Goal: Transaction & Acquisition: Purchase product/service

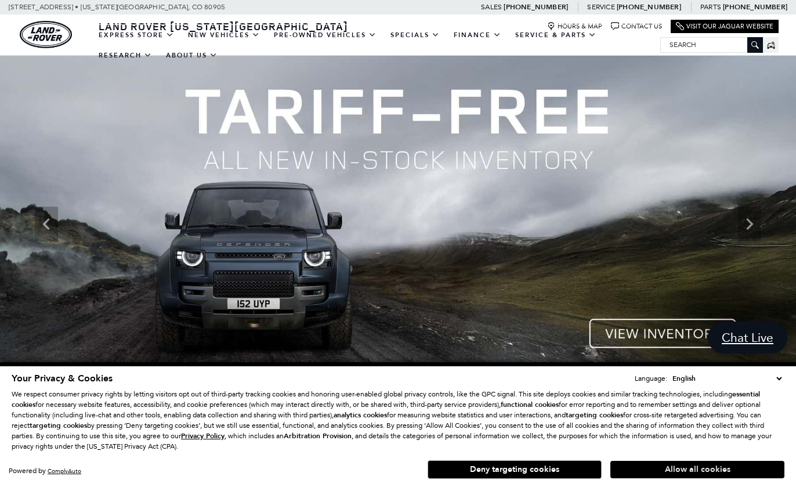
click at [644, 471] on button "Allow all cookies" at bounding box center [697, 469] width 174 height 17
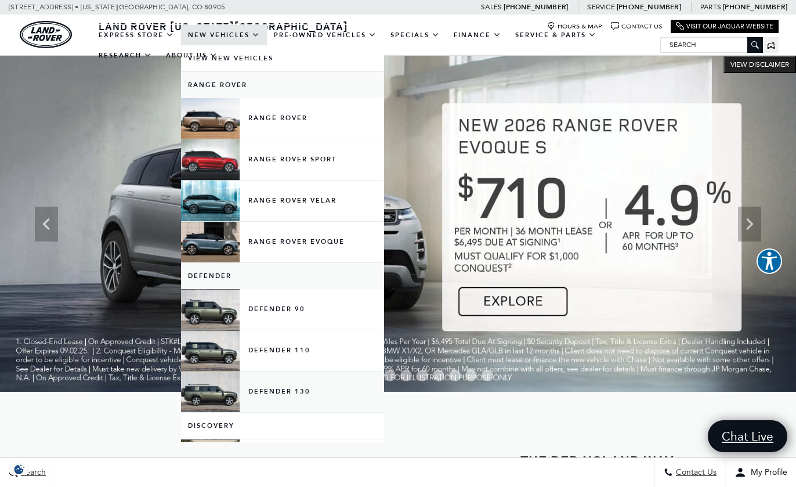
click at [276, 401] on link "Defender 130" at bounding box center [282, 391] width 203 height 41
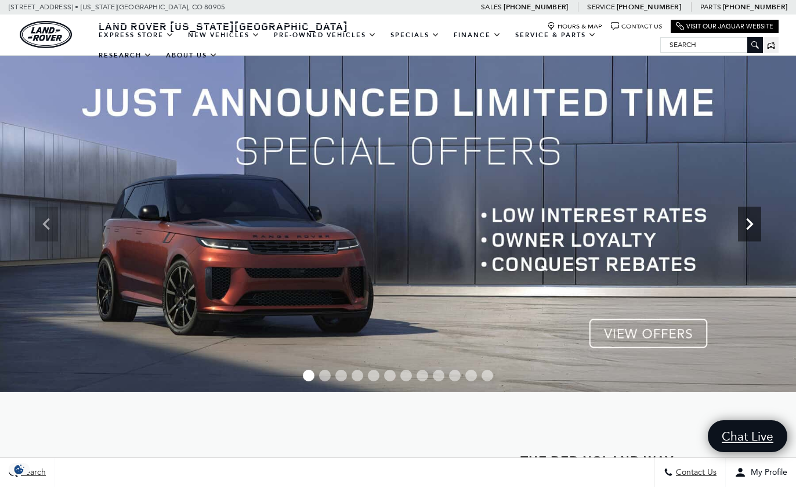
click at [745, 224] on icon "Next" at bounding box center [749, 223] width 23 height 23
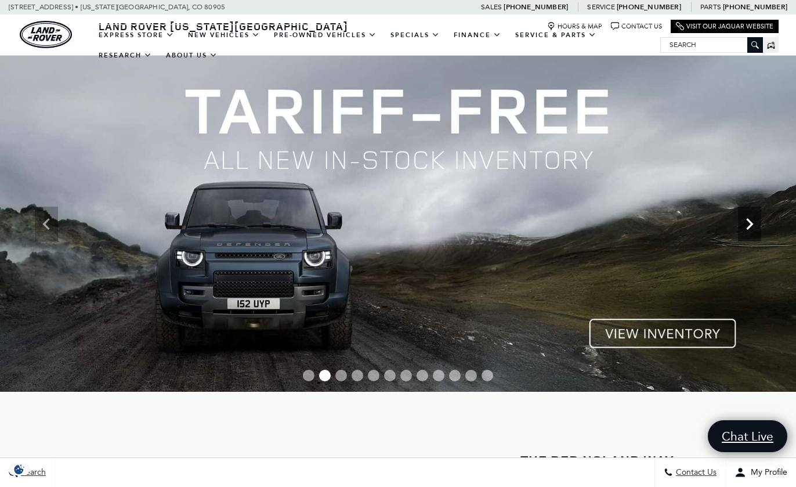
click at [751, 228] on icon "Next" at bounding box center [749, 223] width 23 height 23
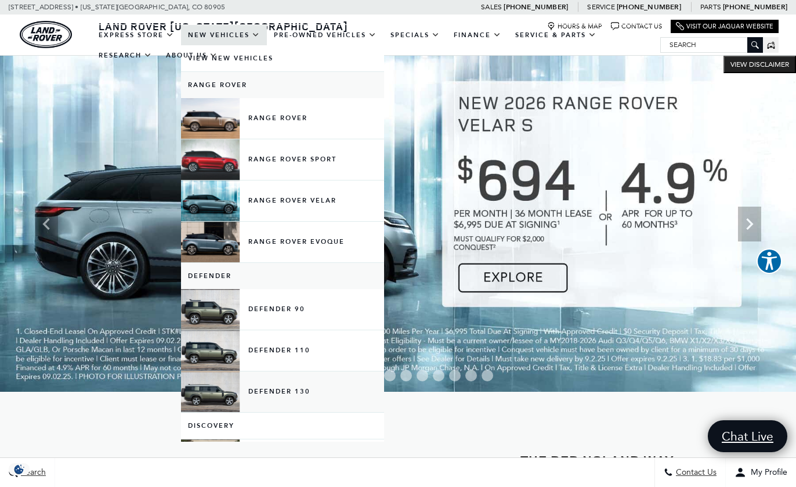
click at [272, 396] on link "Defender 130" at bounding box center [282, 391] width 203 height 41
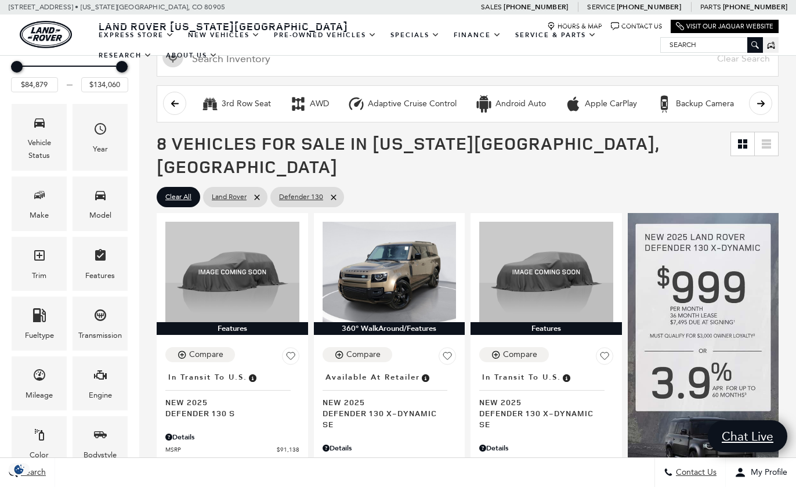
scroll to position [114, 0]
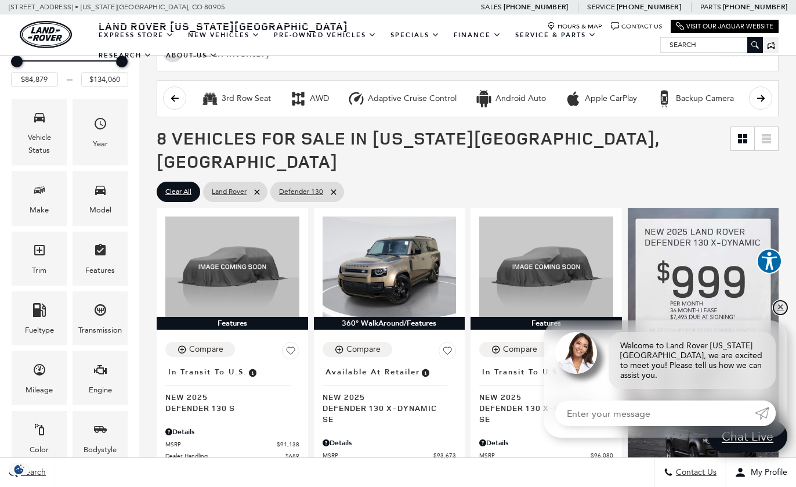
click at [779, 311] on link "✕" at bounding box center [780, 307] width 14 height 14
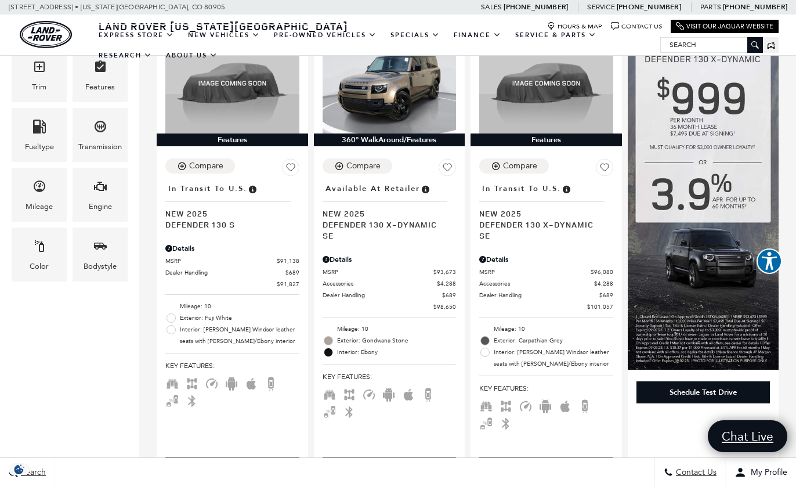
scroll to position [259, 0]
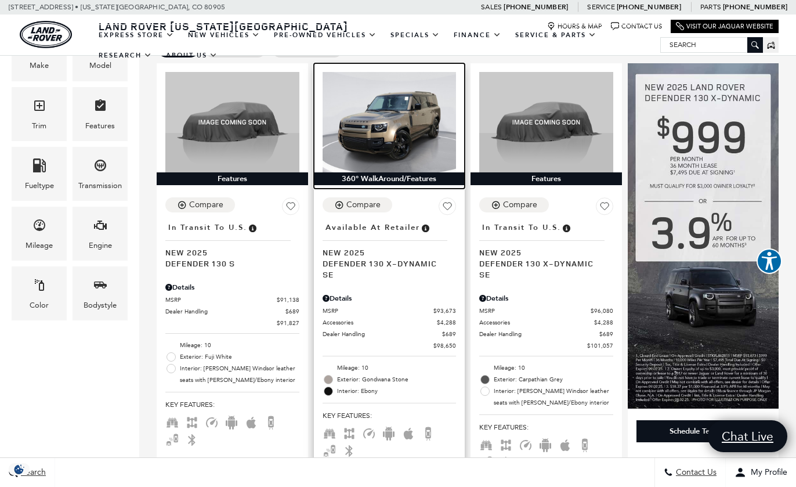
click at [389, 115] on img at bounding box center [389, 122] width 134 height 100
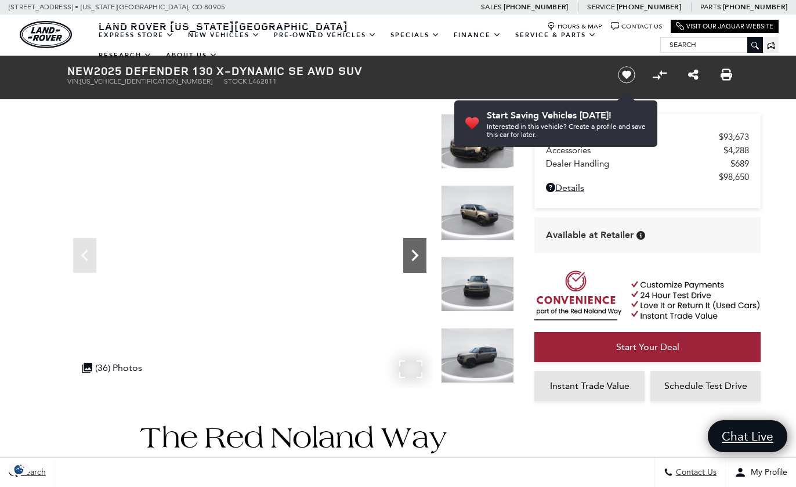
click at [414, 258] on icon "Next" at bounding box center [414, 255] width 7 height 12
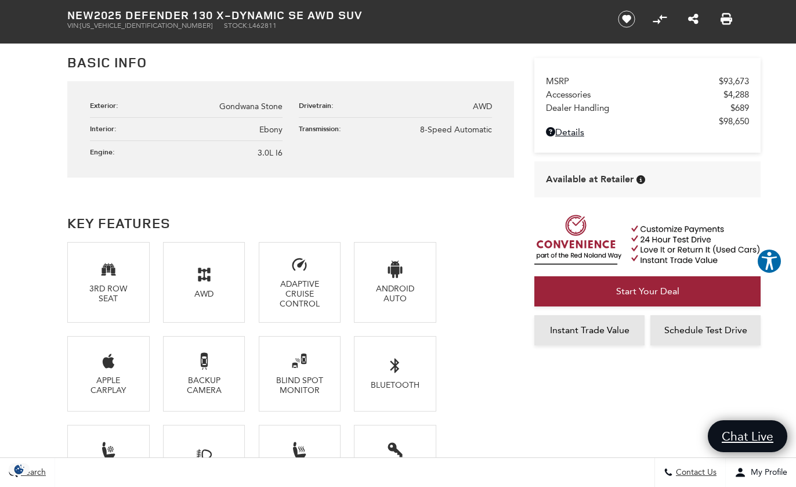
scroll to position [673, 0]
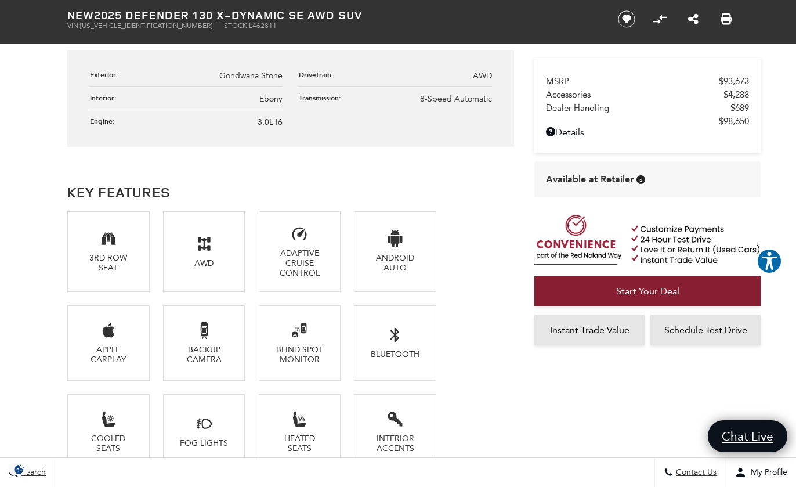
click at [669, 296] on span "Start Your Deal" at bounding box center [647, 290] width 63 height 11
